Goal: Information Seeking & Learning: Check status

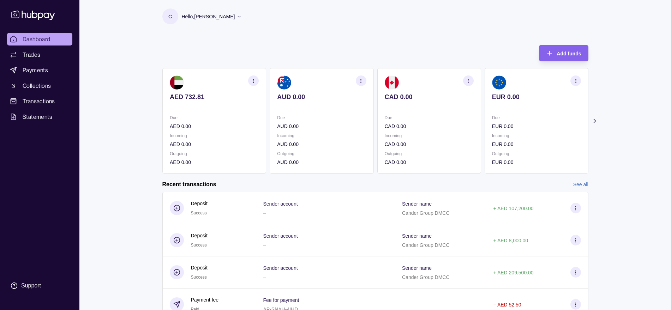
click at [585, 186] on link "See all" at bounding box center [580, 185] width 15 height 8
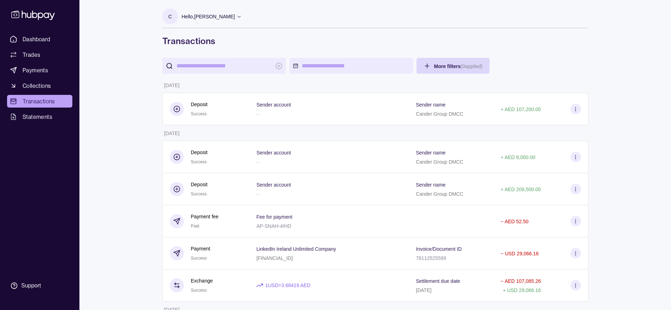
click at [210, 69] on input "search" at bounding box center [223, 66] width 95 height 16
type input "****"
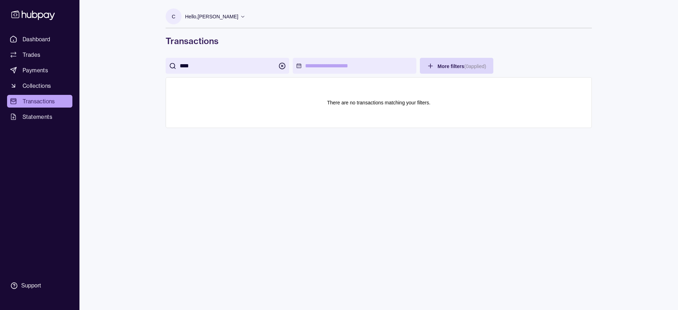
drag, startPoint x: 210, startPoint y: 69, endPoint x: 81, endPoint y: 66, distance: 128.8
click at [80, 68] on div "Dashboard Trades Payments Collections Transactions Statements Support C Hello, …" at bounding box center [339, 155] width 678 height 310
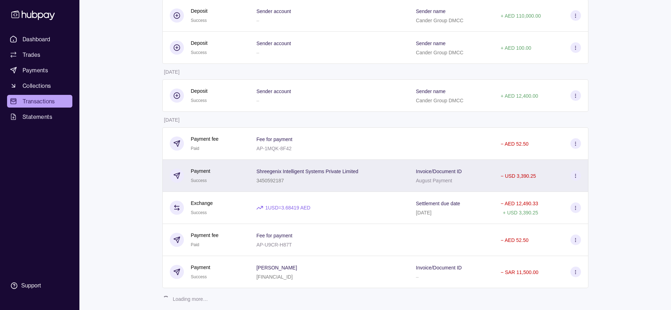
scroll to position [549, 0]
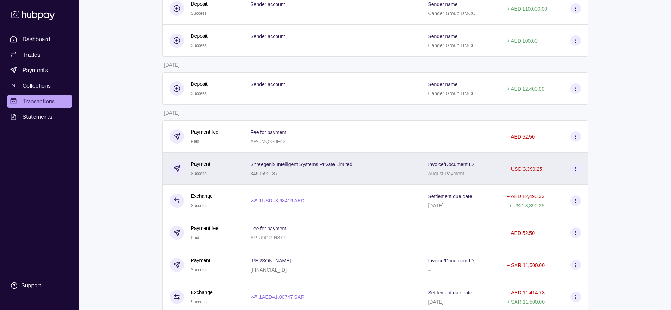
click at [318, 173] on div "3450592187" at bounding box center [301, 173] width 102 height 8
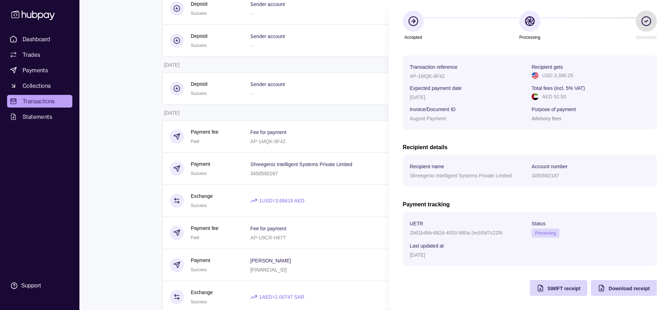
scroll to position [0, 0]
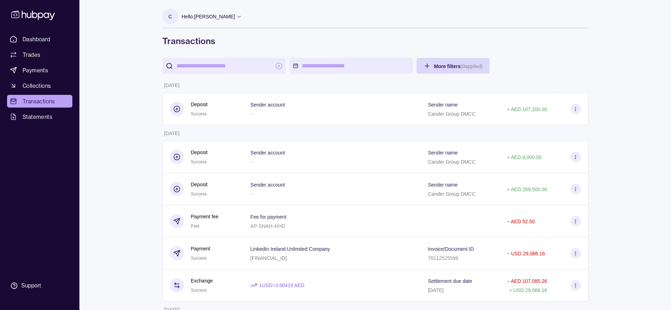
click at [35, 94] on ul "Dashboard Trades Payments Collections Transactions Statements" at bounding box center [39, 78] width 65 height 90
click at [35, 100] on span "Transactions" at bounding box center [39, 101] width 32 height 8
click at [212, 61] on input "search" at bounding box center [223, 66] width 95 height 16
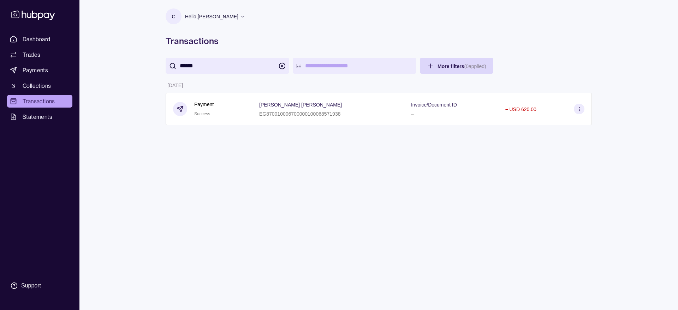
click at [285, 109] on div "[PERSON_NAME] [PERSON_NAME] EG870010006700000100068571938" at bounding box center [300, 109] width 83 height 18
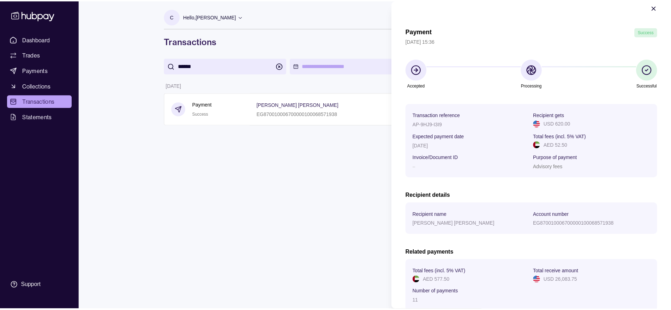
scroll to position [12, 0]
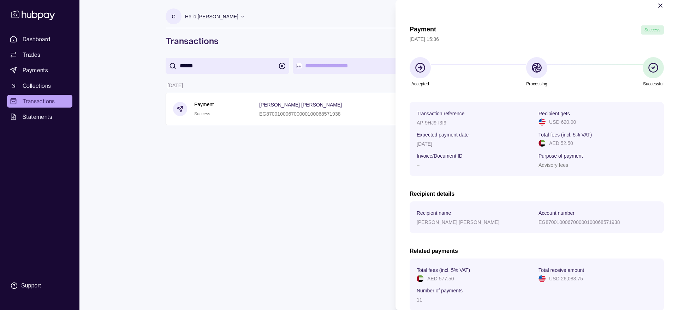
click at [656, 8] on icon "button" at bounding box center [659, 5] width 7 height 7
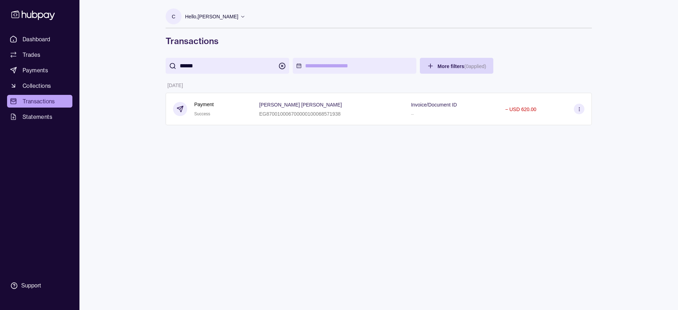
click at [203, 68] on input "******" at bounding box center [227, 66] width 95 height 16
type input "*"
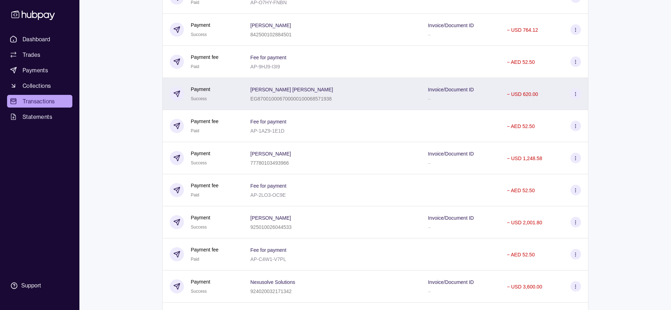
scroll to position [1059, 0]
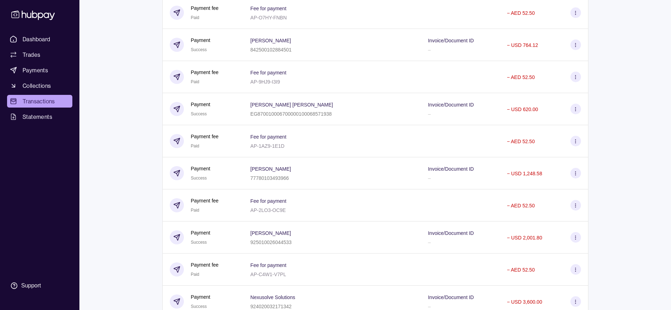
click at [137, 87] on div "Dashboard Trades Payments Collections Transactions Statements Support C Hello, …" at bounding box center [335, 29] width 671 height 2177
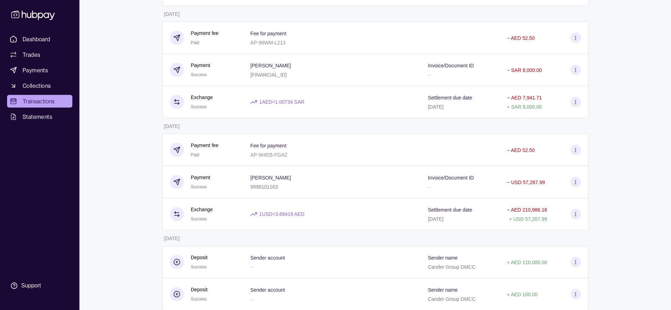
scroll to position [176, 0]
